Goal: Task Accomplishment & Management: Manage account settings

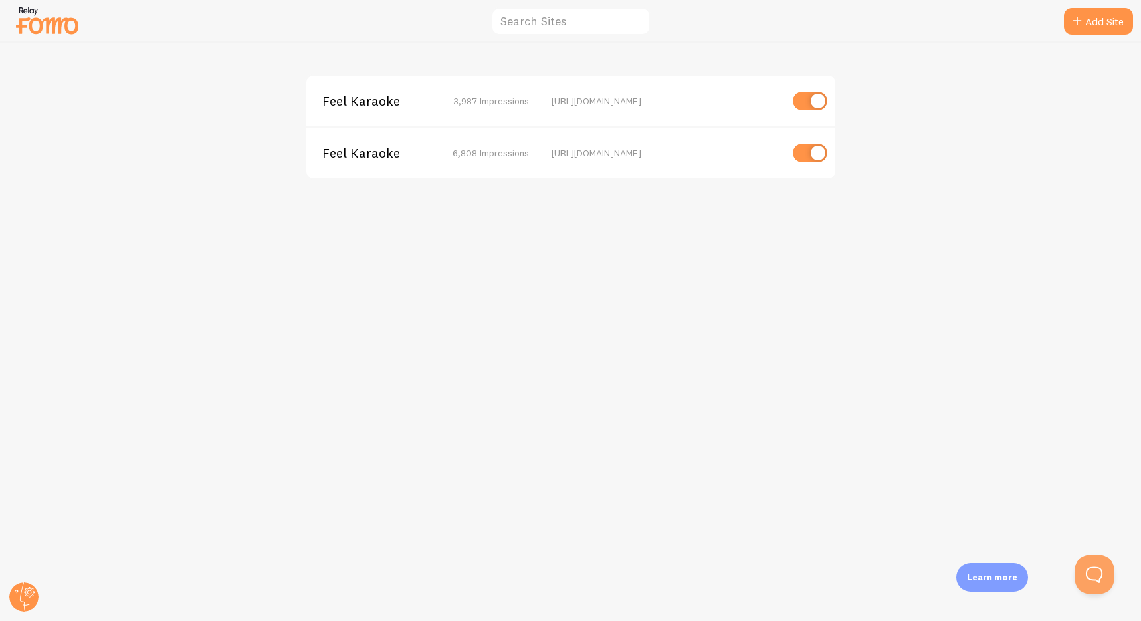
drag, startPoint x: 225, startPoint y: 251, endPoint x: 229, endPoint y: 239, distance: 12.0
click at [225, 248] on div "Feel Karaoke 3,987 Impressions - [URL][DOMAIN_NAME] Feel Karaoke 6,808 Impressi…" at bounding box center [571, 332] width 1141 height 578
click at [371, 158] on span "Feel Karaoke" at bounding box center [375, 153] width 107 height 12
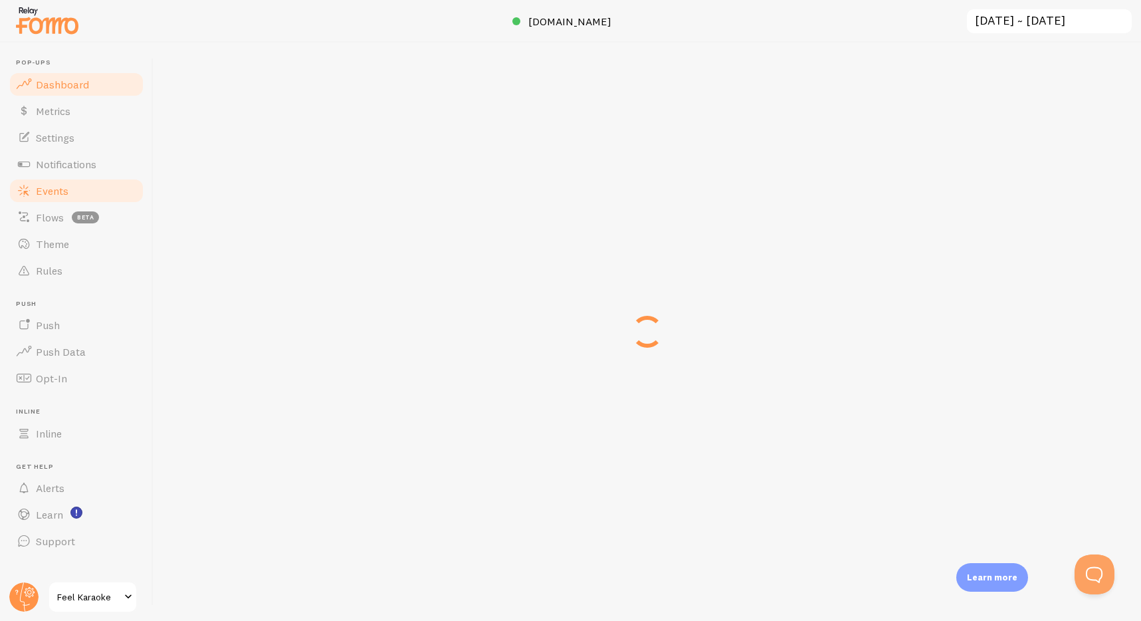
click at [46, 189] on span "Events" at bounding box center [52, 190] width 33 height 13
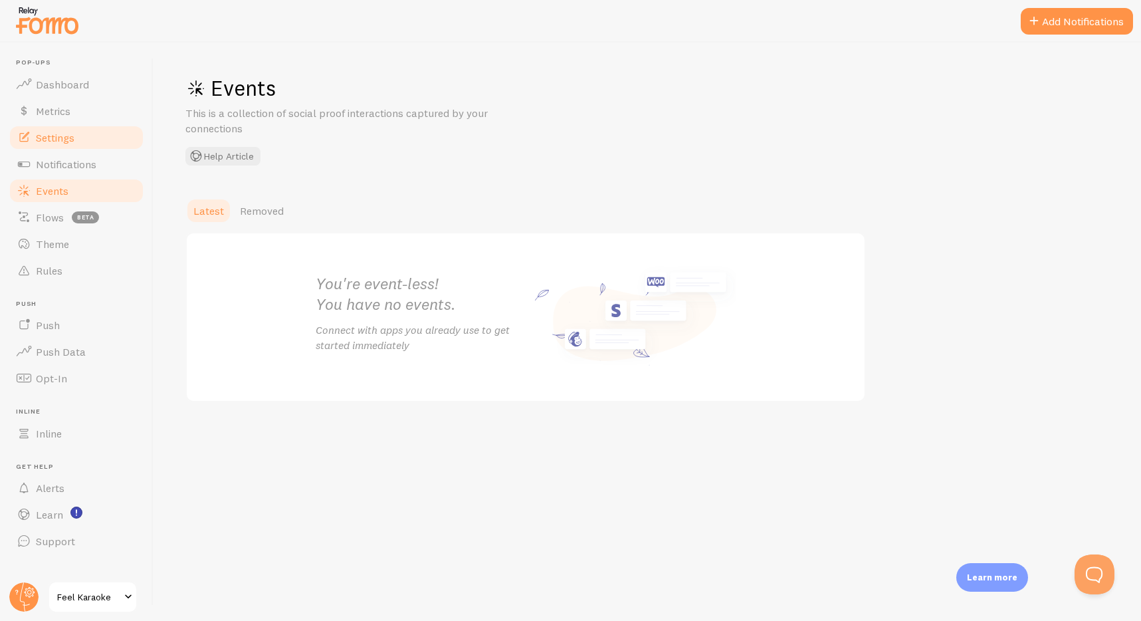
click at [45, 131] on span "Settings" at bounding box center [55, 137] width 39 height 13
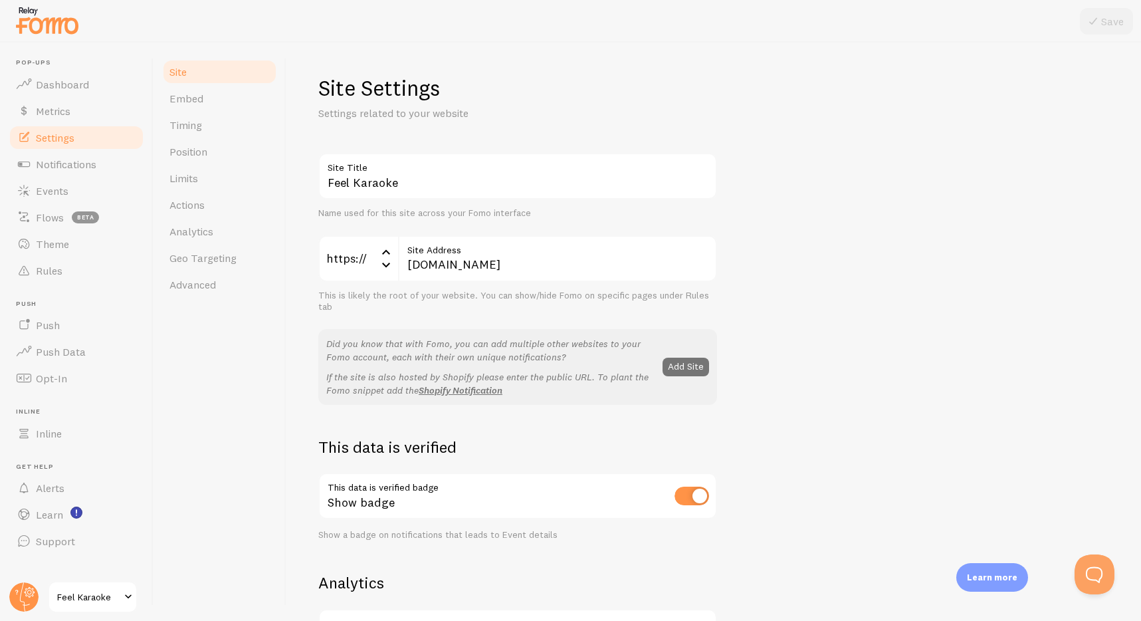
click at [870, 235] on div "Feel Karaoke Site Title Name used for this site across your Fomo interface http…" at bounding box center [713, 602] width 791 height 899
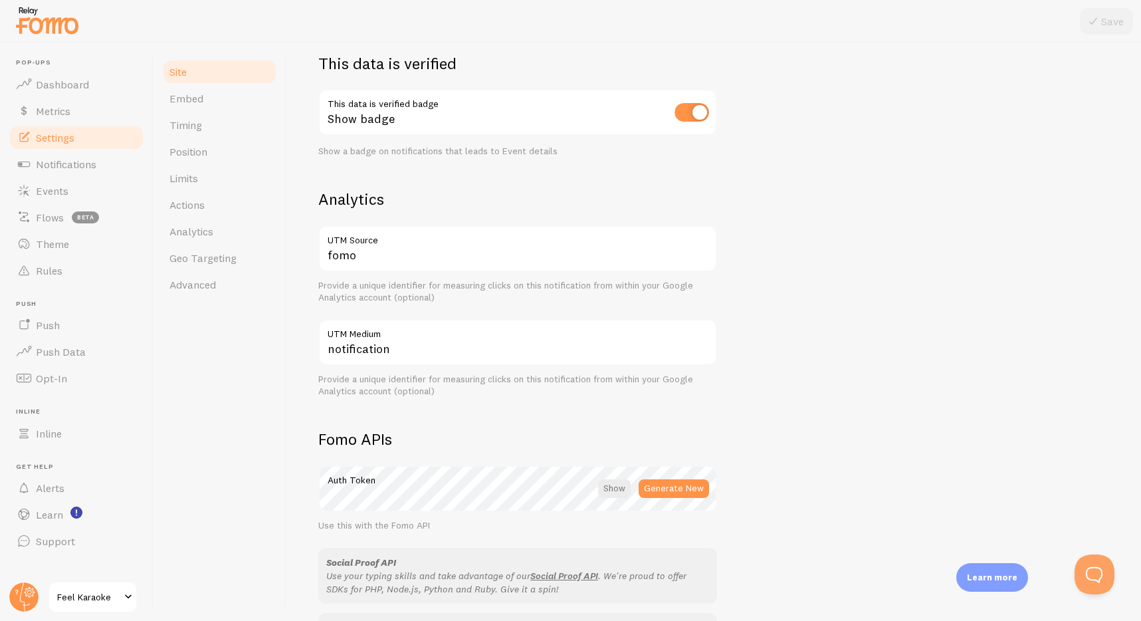
scroll to position [634, 0]
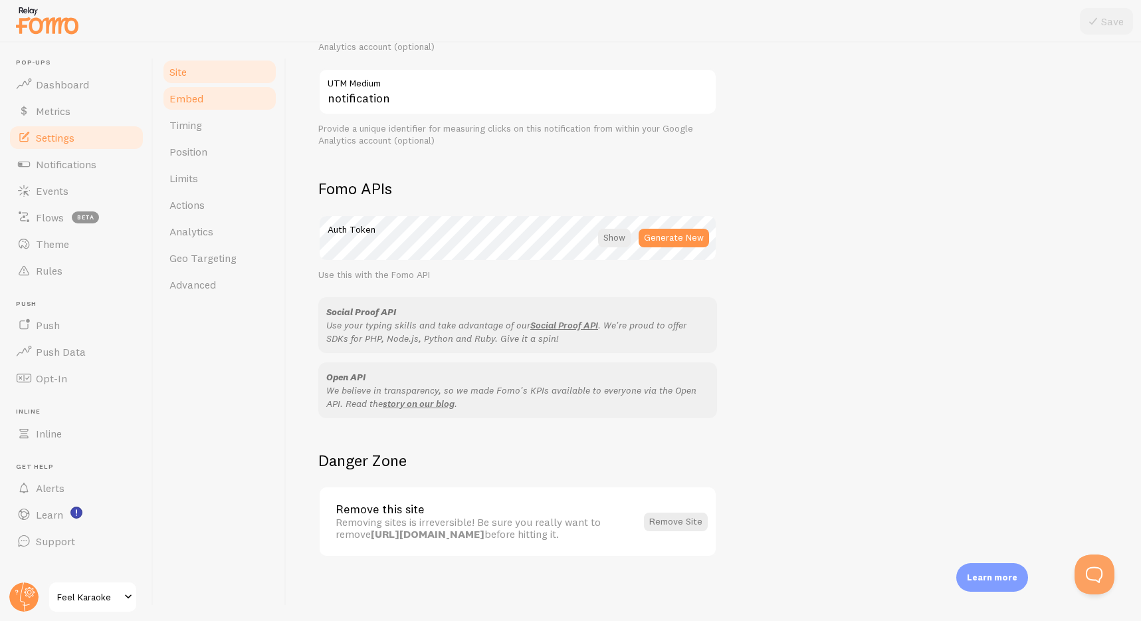
click at [199, 102] on span "Embed" at bounding box center [187, 98] width 34 height 13
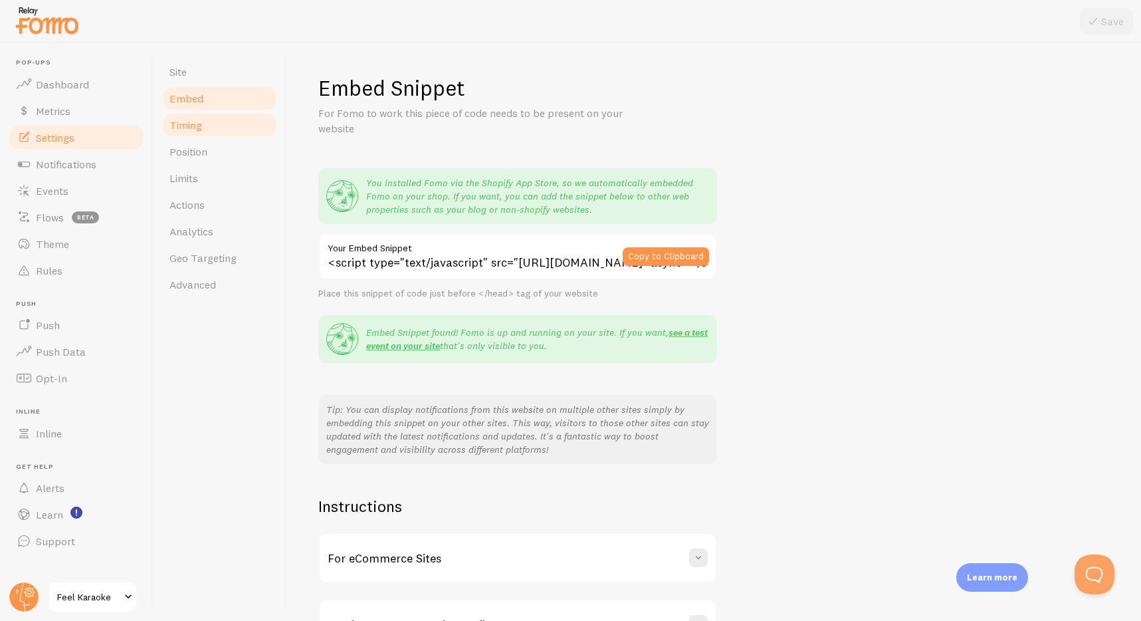
click at [183, 130] on span "Timing" at bounding box center [186, 124] width 33 height 13
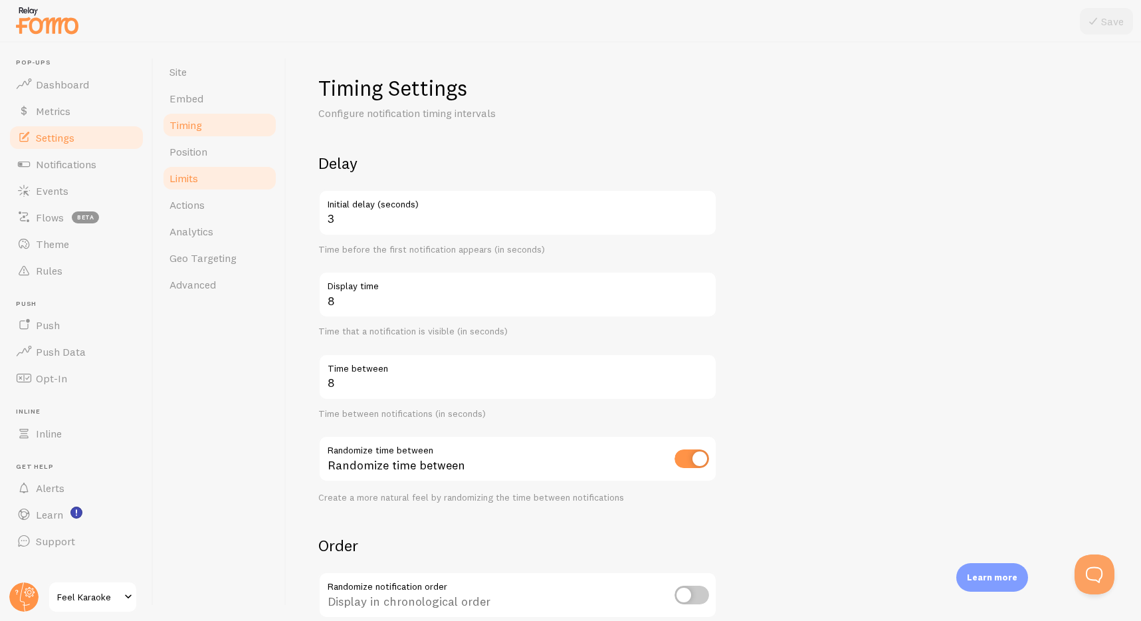
click at [195, 190] on link "Limits" at bounding box center [220, 178] width 116 height 27
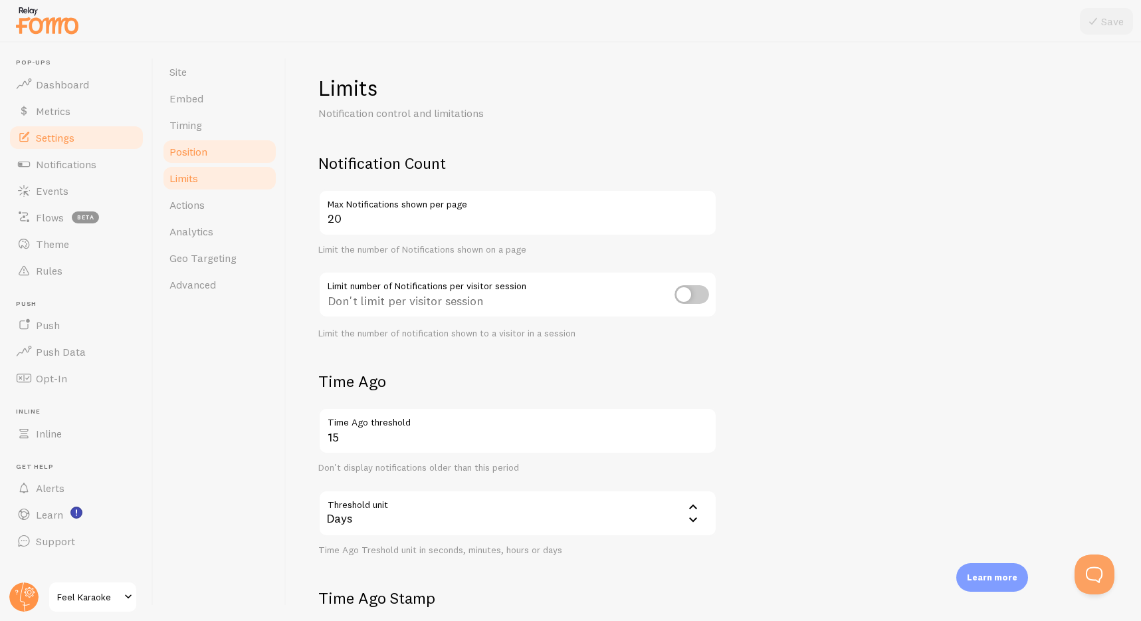
click at [185, 154] on span "Position" at bounding box center [189, 151] width 38 height 13
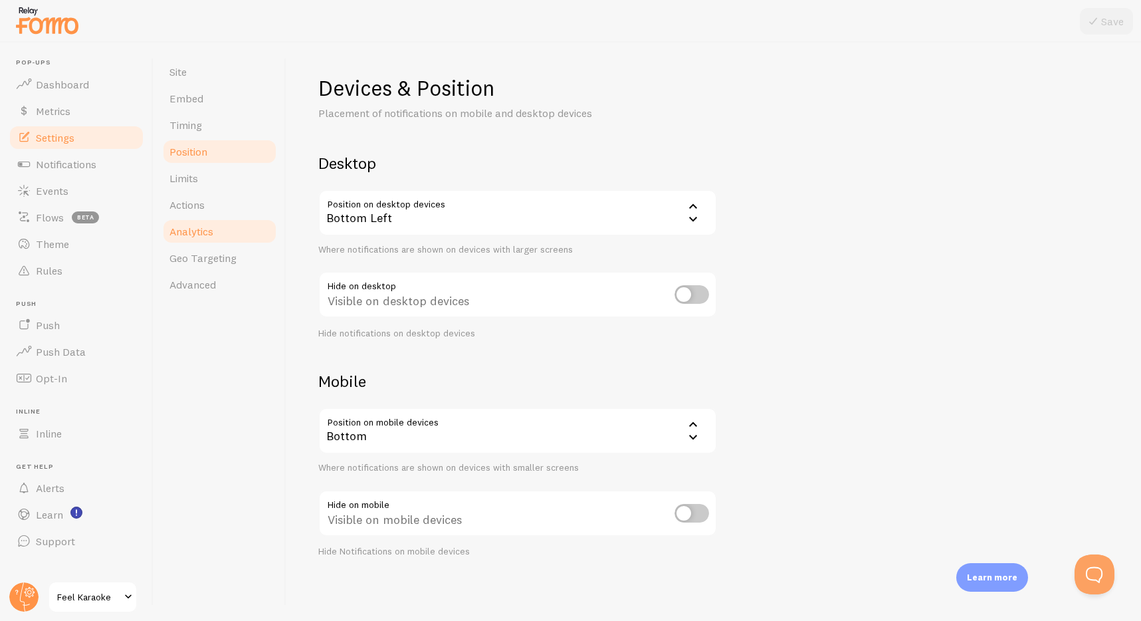
click at [193, 227] on span "Analytics" at bounding box center [192, 231] width 44 height 13
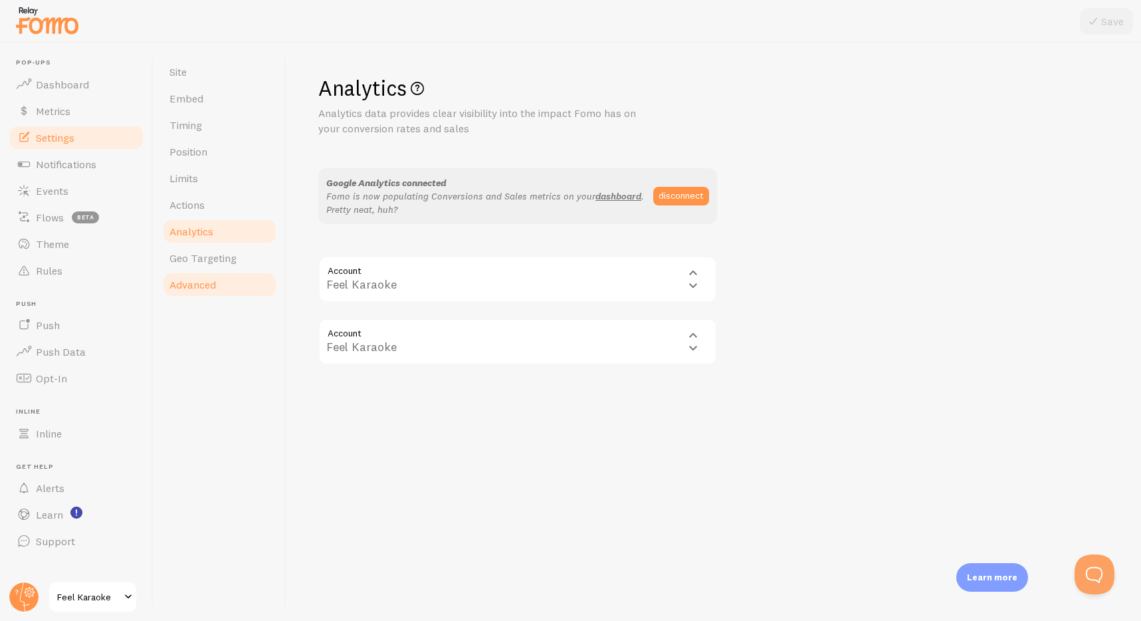
click at [196, 278] on span "Advanced" at bounding box center [193, 284] width 47 height 13
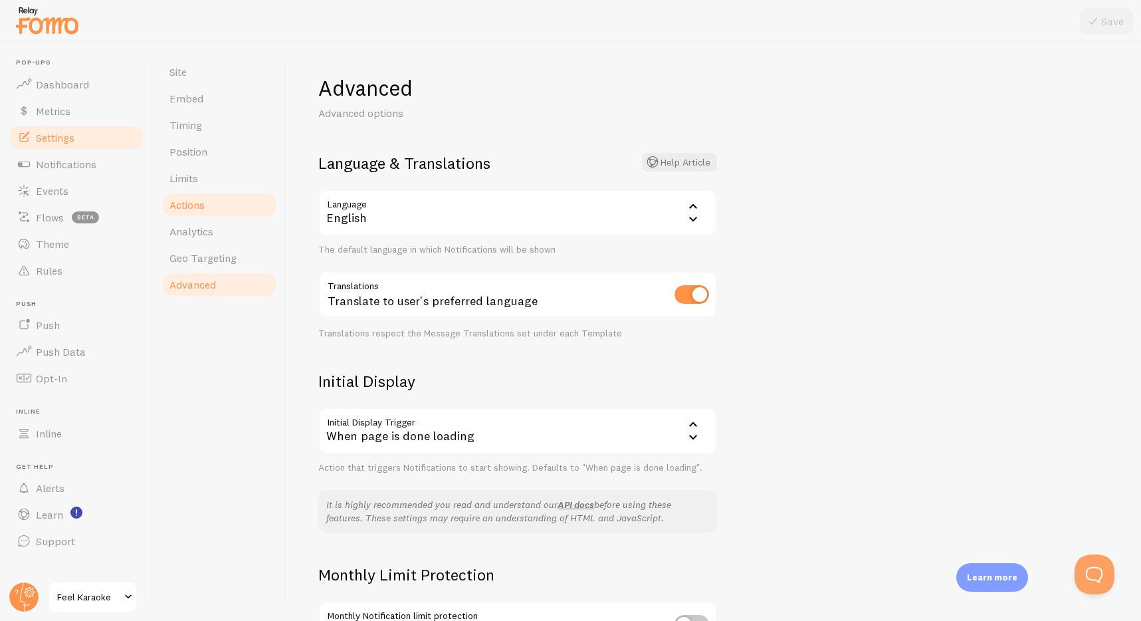
click at [191, 211] on link "Actions" at bounding box center [220, 204] width 116 height 27
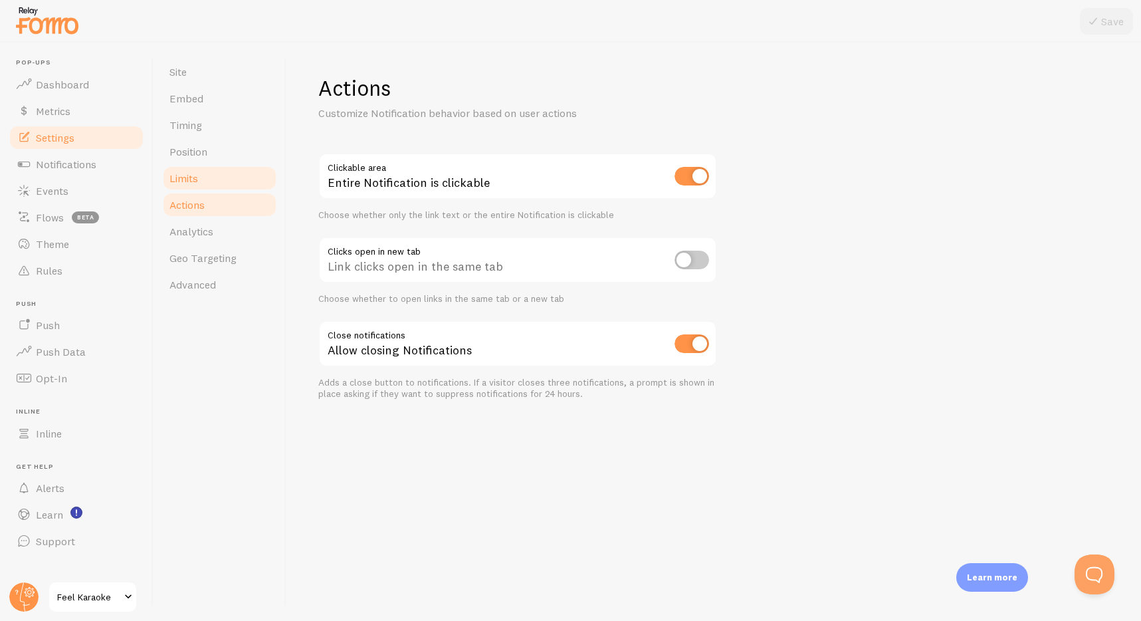
click at [183, 176] on span "Limits" at bounding box center [184, 177] width 29 height 13
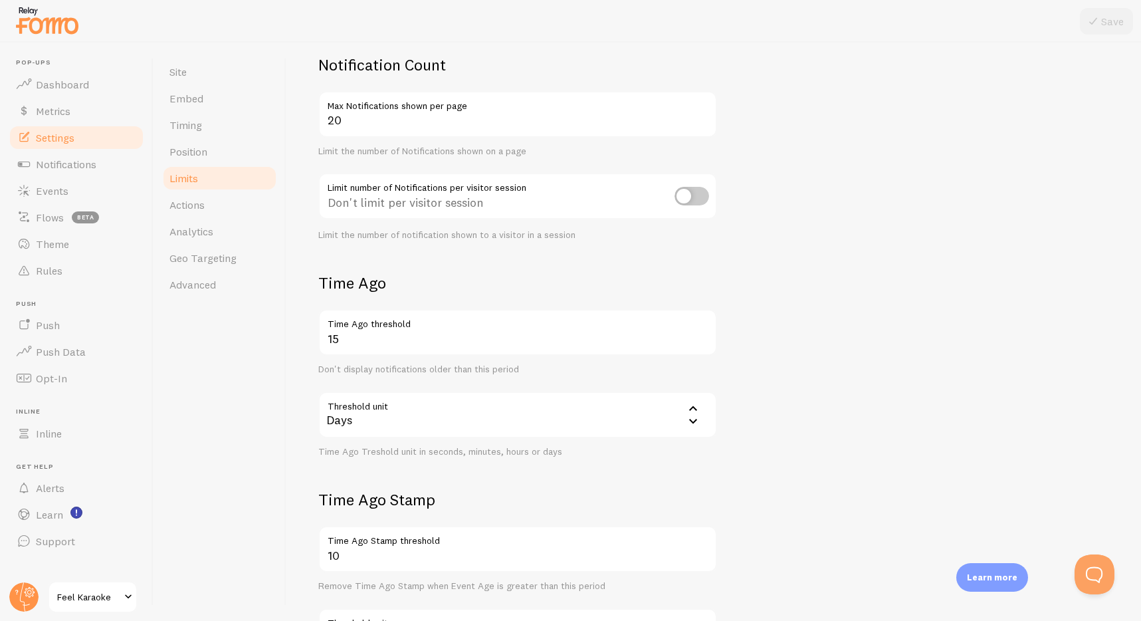
scroll to position [100, 0]
click at [297, 409] on div "Limits Notification control and limitations Notification Count 20 Max Notificat…" at bounding box center [713, 332] width 855 height 578
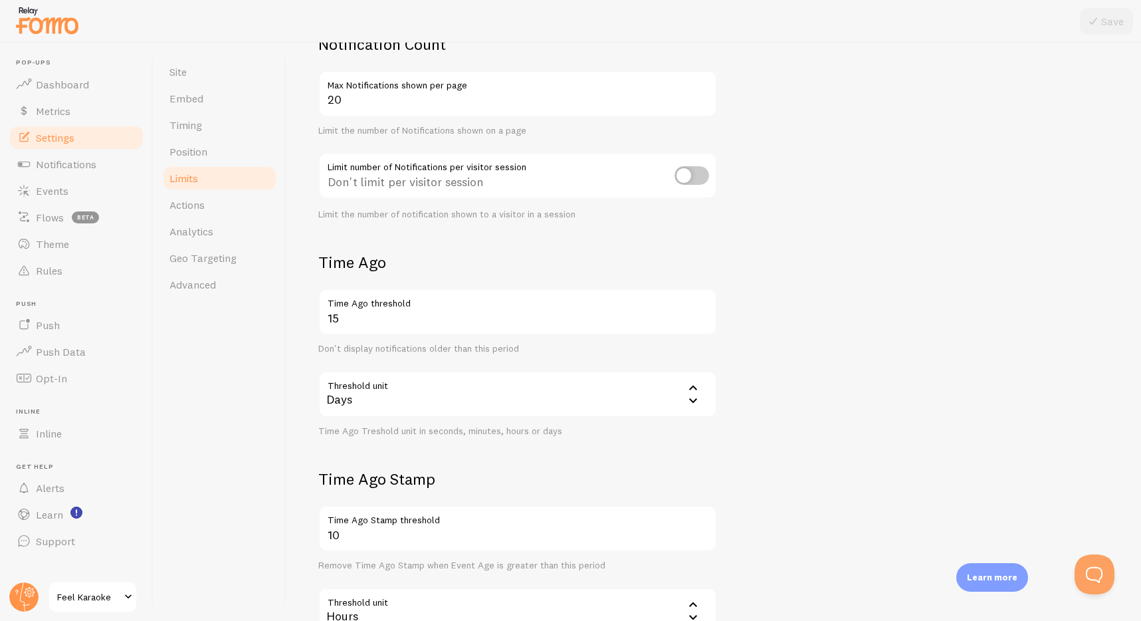
scroll to position [118, 0]
click at [649, 249] on form "Notification Count 20 Max Notifications shown per page Limit the number of Noti…" at bounding box center [713, 345] width 791 height 620
click at [548, 249] on form "Notification Count 20 Max Notifications shown per page Limit the number of Noti…" at bounding box center [713, 345] width 791 height 620
click at [191, 141] on link "Position" at bounding box center [220, 151] width 116 height 27
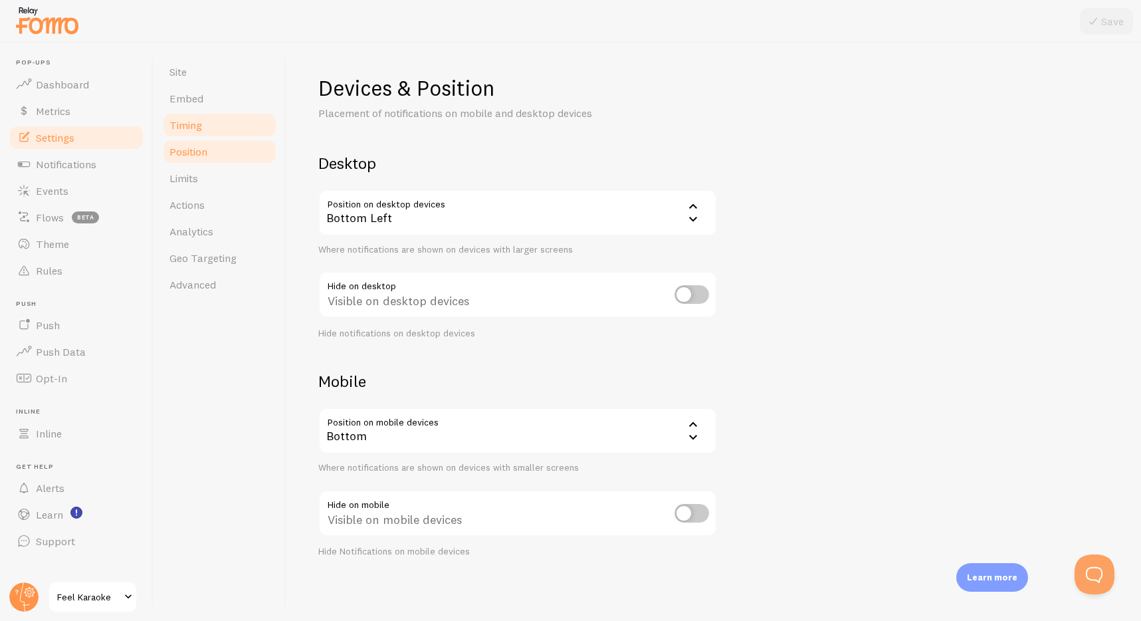
click at [186, 128] on span "Timing" at bounding box center [186, 124] width 33 height 13
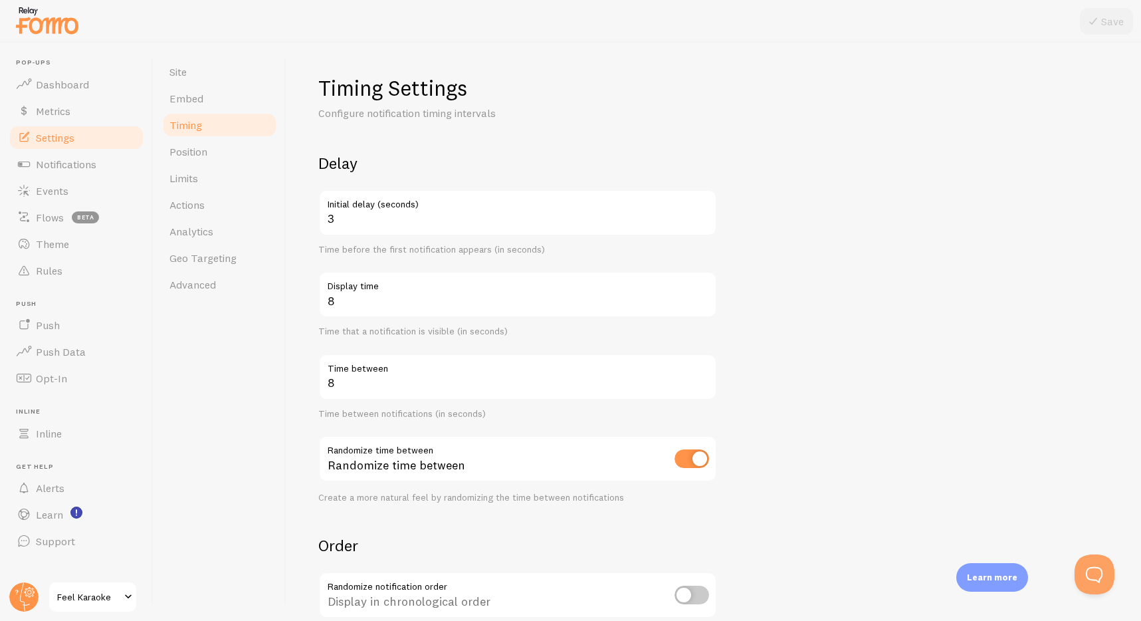
click at [893, 274] on form "Delay 3 Initial delay (seconds) Time before the first notification appears (in …" at bounding box center [713, 438] width 791 height 570
drag, startPoint x: 362, startPoint y: 225, endPoint x: 269, endPoint y: 197, distance: 97.2
click at [269, 197] on div "Site Embed Timing Position Limits Actions Analytics Geo Targeting Advanced Timi…" at bounding box center [648, 332] width 988 height 578
type input "5"
click at [905, 288] on form "Delay 5 Initial delay (seconds) Time before the first notification appears (in …" at bounding box center [713, 438] width 791 height 570
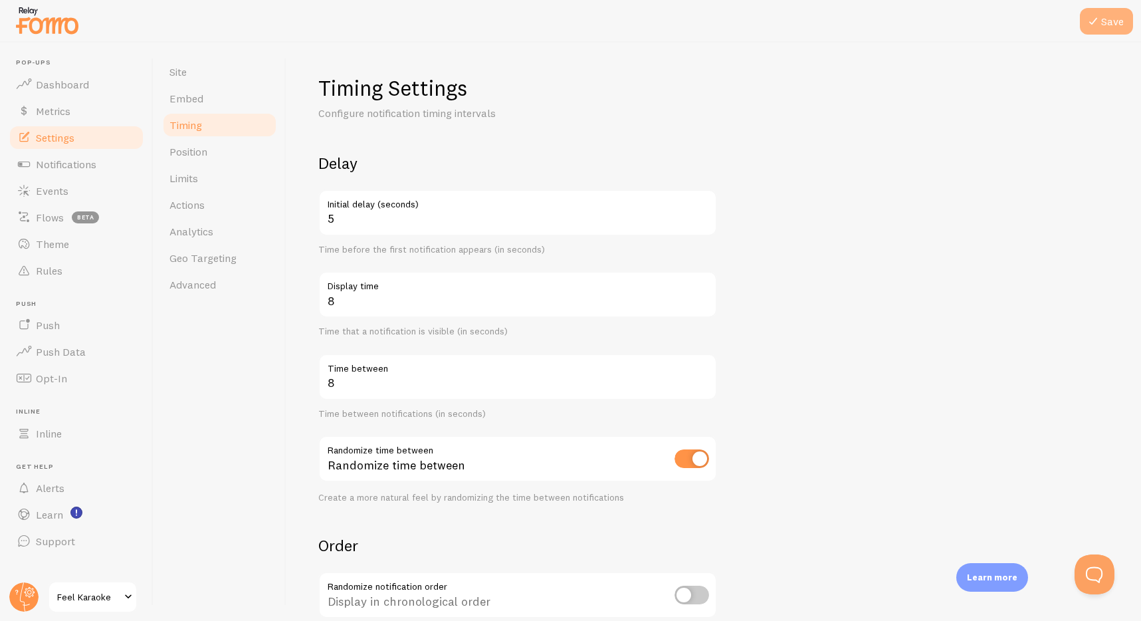
click at [1105, 15] on button "Save" at bounding box center [1106, 21] width 53 height 27
click at [33, 16] on img at bounding box center [47, 20] width 66 height 34
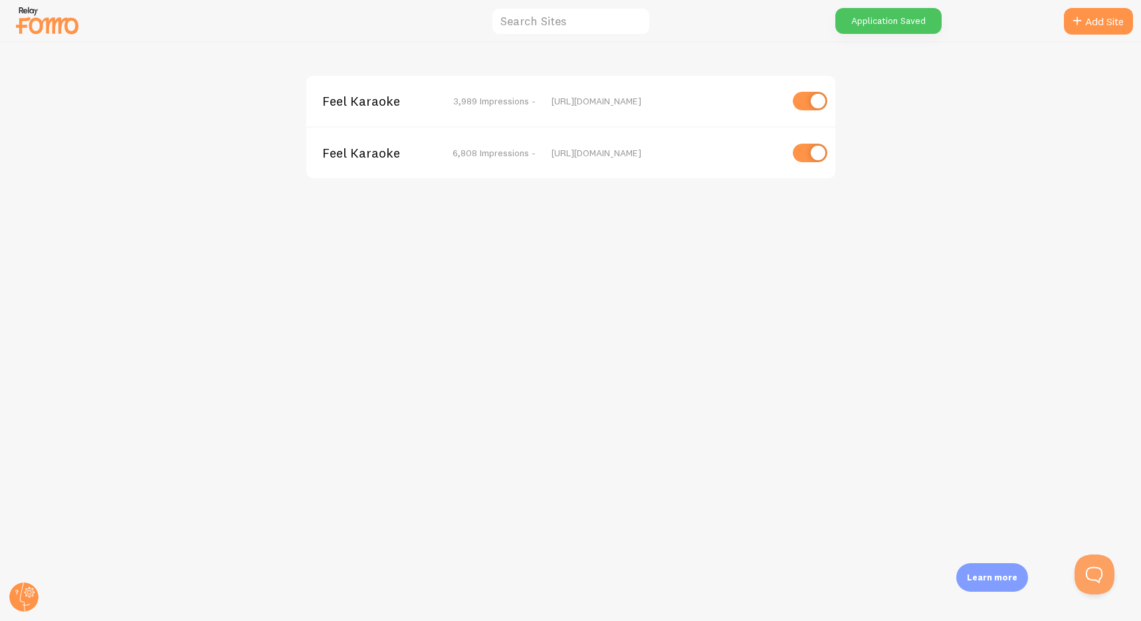
click at [338, 103] on span "Feel Karaoke" at bounding box center [375, 101] width 107 height 12
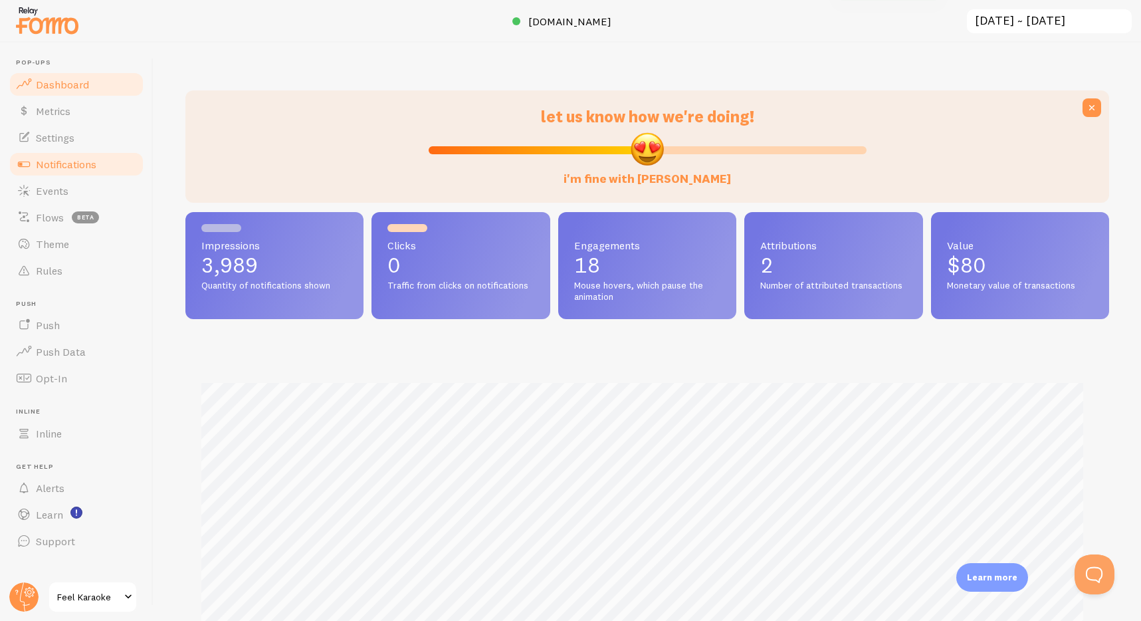
scroll to position [349, 914]
click at [48, 137] on span "Settings" at bounding box center [55, 137] width 39 height 13
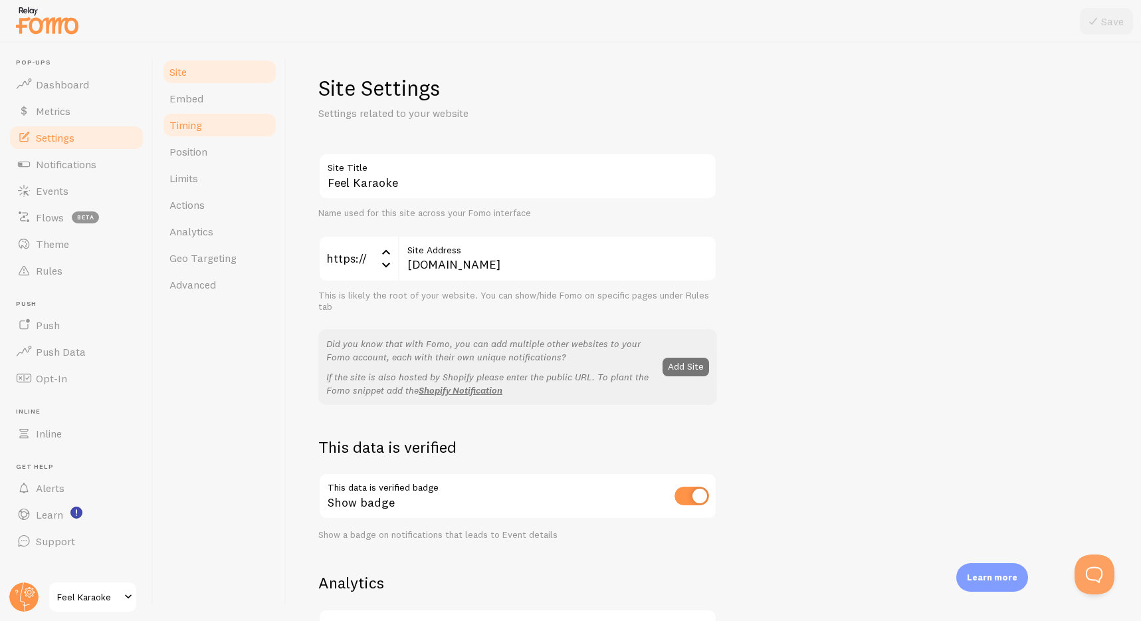
click at [182, 120] on span "Timing" at bounding box center [186, 124] width 33 height 13
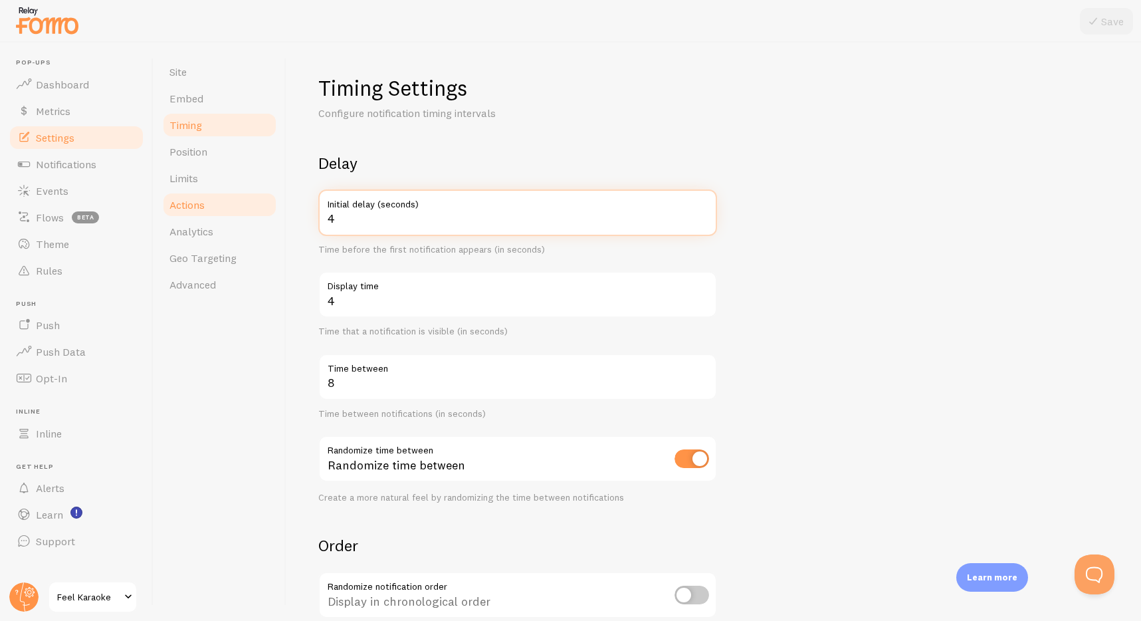
drag, startPoint x: 382, startPoint y: 218, endPoint x: 276, endPoint y: 197, distance: 108.5
click at [276, 197] on div "Site Embed Timing Position Limits Actions Analytics Geo Targeting Advanced Timi…" at bounding box center [648, 332] width 988 height 578
type input "5"
click at [1107, 23] on button "Save" at bounding box center [1106, 21] width 53 height 27
